Goal: Use online tool/utility

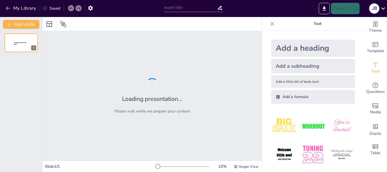
type input "[URL]"
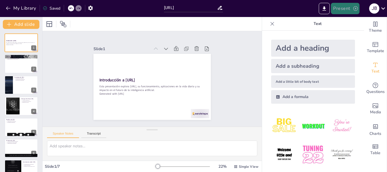
click at [351, 7] on button "Present" at bounding box center [345, 8] width 28 height 11
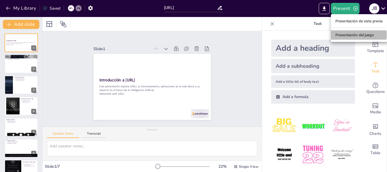
click at [350, 35] on font "Presentación del juego" at bounding box center [355, 35] width 39 height 4
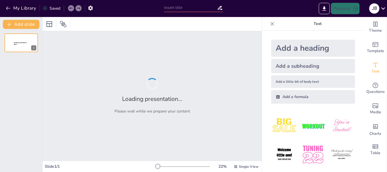
type input "[URL]"
